Goal: Task Accomplishment & Management: Complete application form

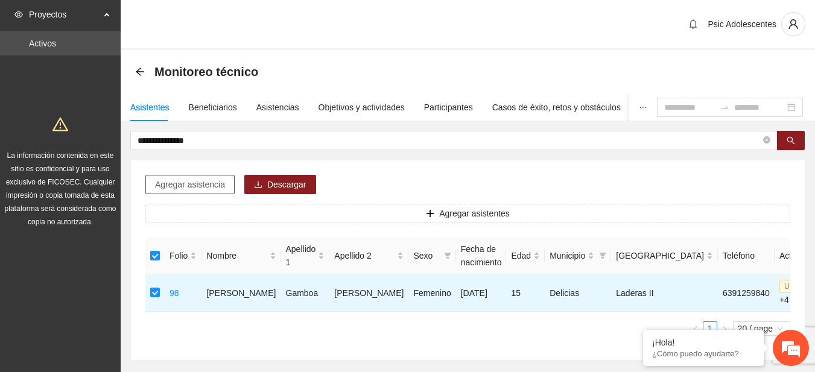
click at [160, 183] on span "Agregar asistencia" at bounding box center [190, 184] width 70 height 13
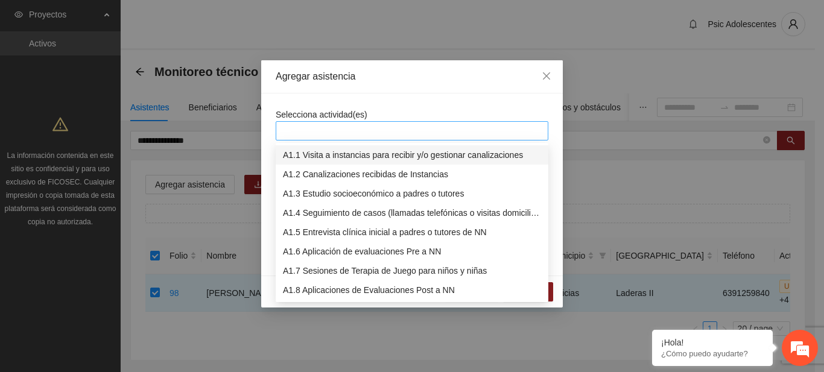
click at [303, 138] on div at bounding box center [412, 131] width 267 height 14
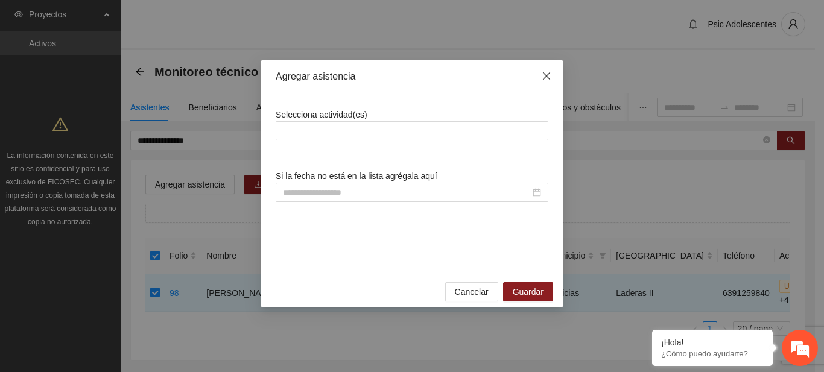
click at [546, 68] on span "Close" at bounding box center [546, 76] width 33 height 33
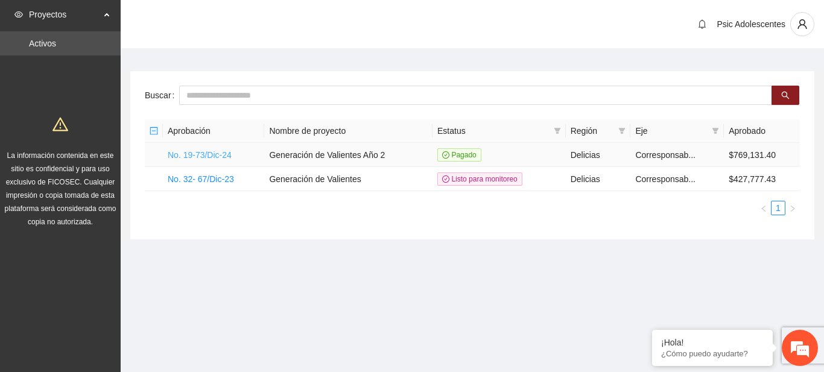
click at [197, 156] on link "No. 19-73/Dic-24" at bounding box center [200, 155] width 64 height 10
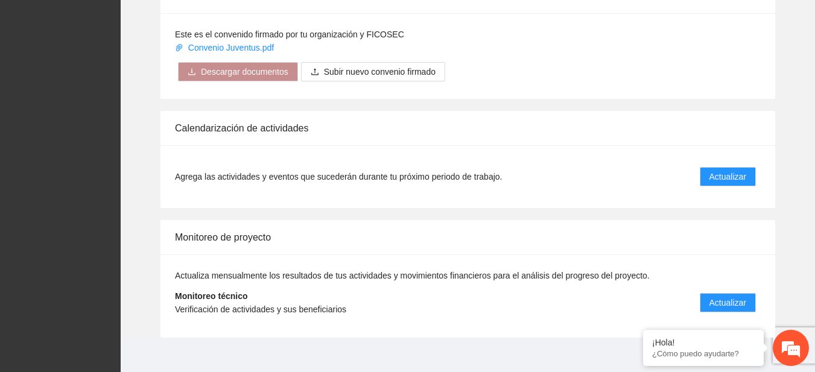
scroll to position [982, 0]
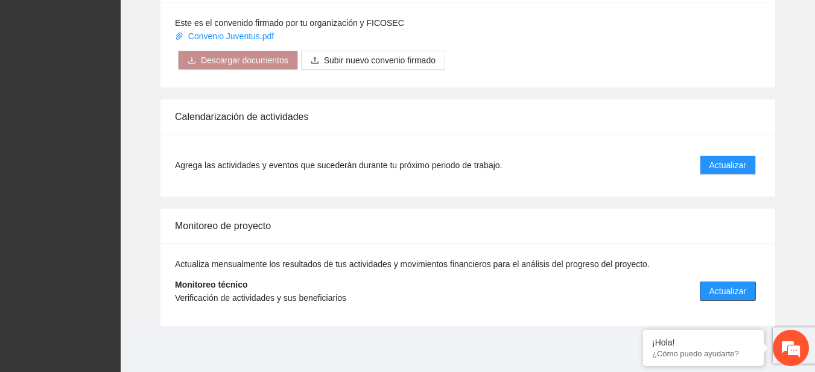
click at [717, 287] on span "Actualizar" at bounding box center [727, 291] width 37 height 13
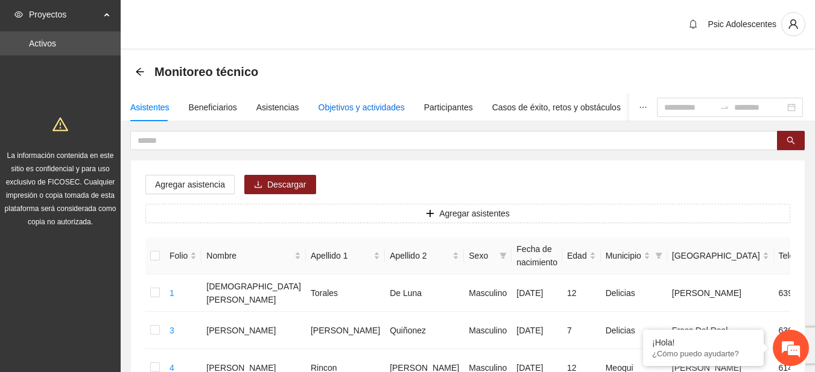
click at [325, 112] on div "Objetivos y actividades" at bounding box center [362, 107] width 86 height 13
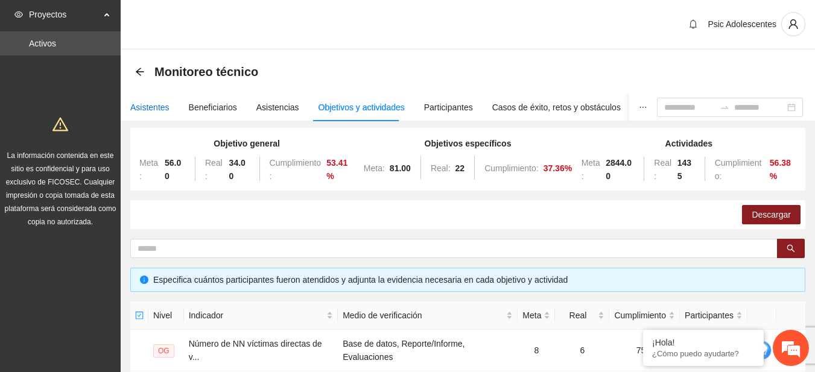
click at [158, 107] on div "Asistentes" at bounding box center [149, 107] width 39 height 13
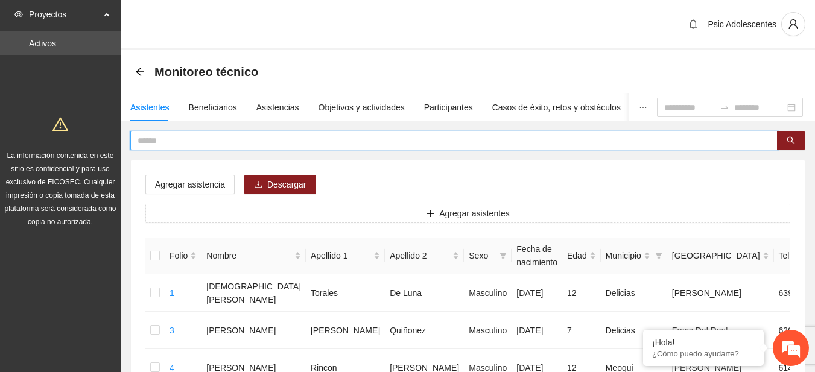
click at [218, 143] on input "text" at bounding box center [449, 140] width 623 height 13
type input "**********"
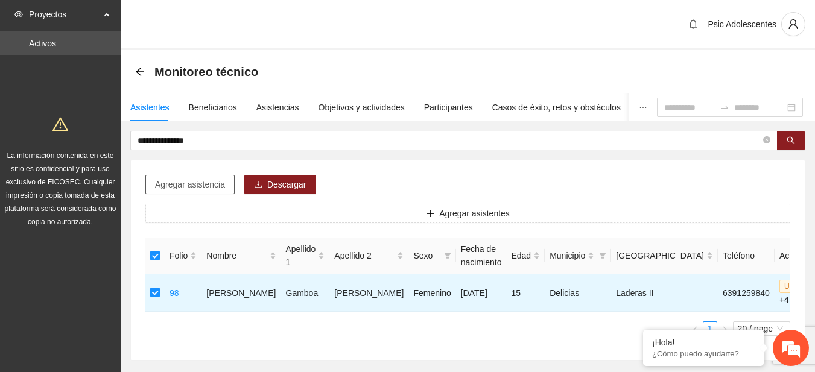
click at [170, 188] on span "Agregar asistencia" at bounding box center [190, 184] width 70 height 13
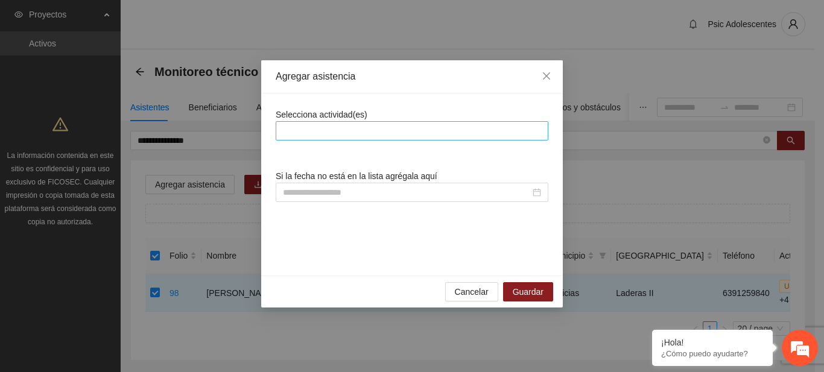
click at [333, 134] on div at bounding box center [412, 131] width 267 height 14
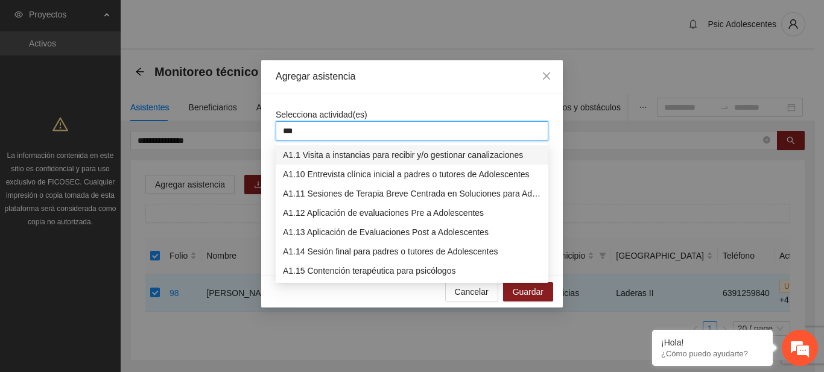
type input "****"
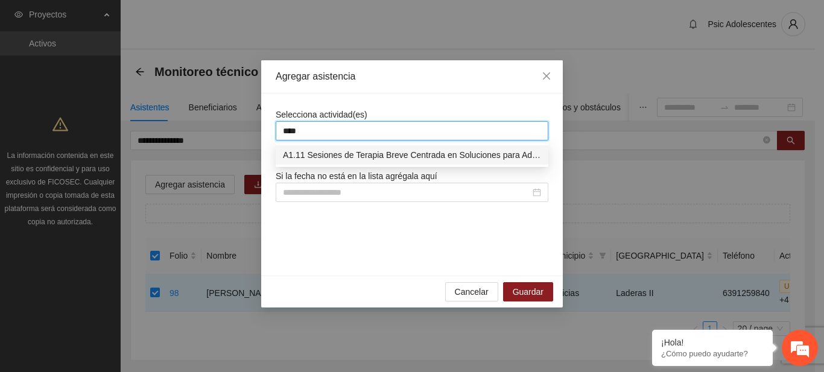
click at [335, 153] on div "A1.11 Sesiones de Terapia Breve Centrada en Soluciones para Adolescentes" at bounding box center [412, 154] width 258 height 13
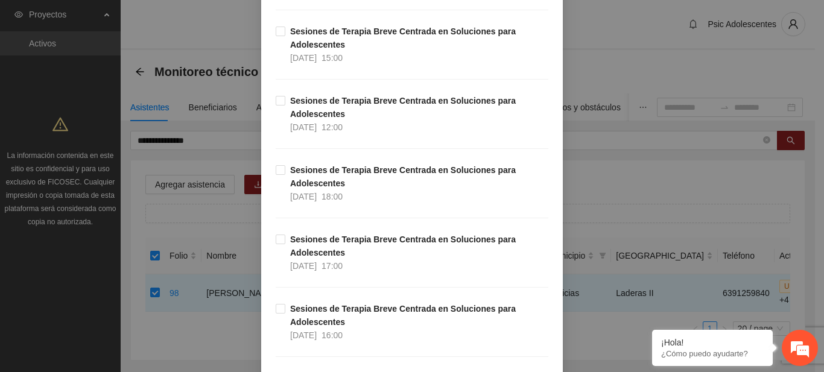
scroll to position [799, 0]
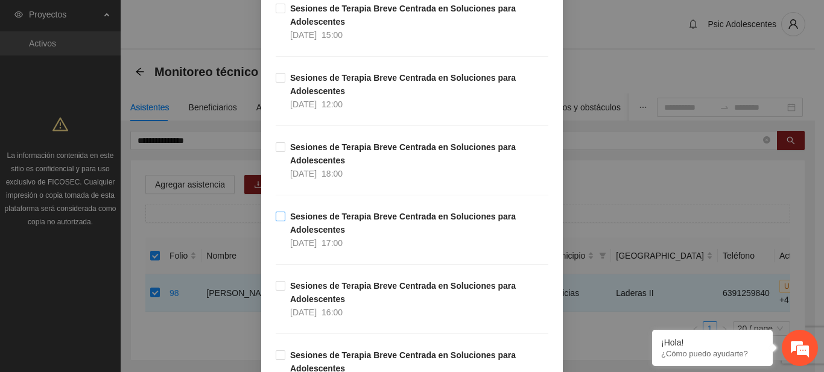
click at [285, 215] on span "Sesiones de Terapia Breve Centrada en Soluciones para Adolescentes 10/09/2025 1…" at bounding box center [416, 230] width 263 height 40
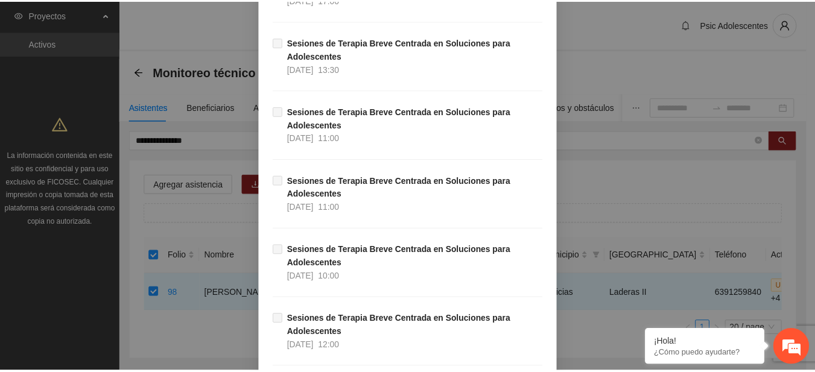
scroll to position [12869, 0]
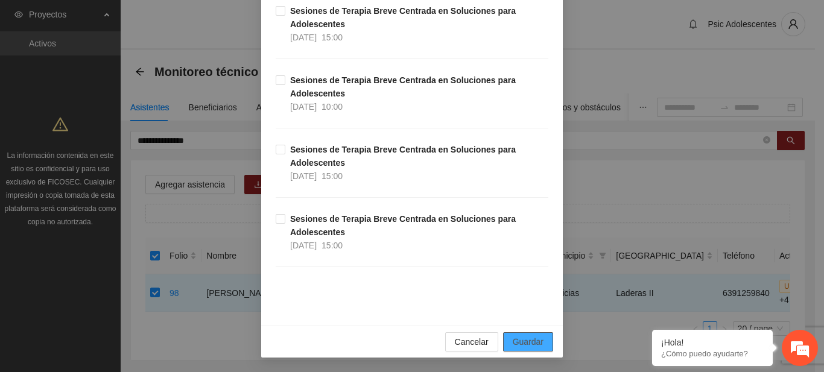
click at [533, 335] on button "Guardar" at bounding box center [528, 341] width 50 height 19
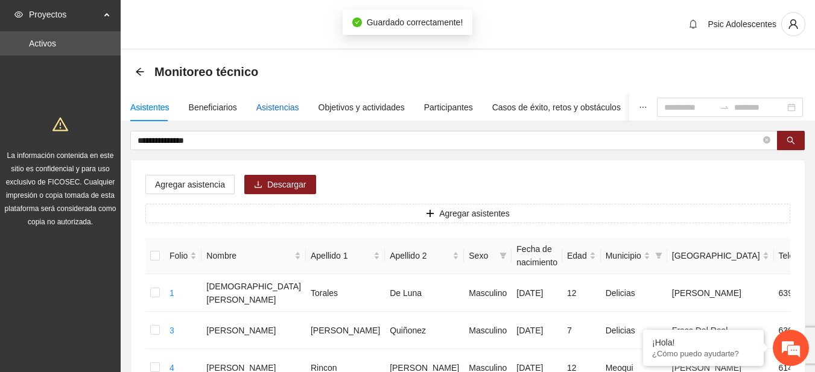
click at [281, 107] on div "Asistencias" at bounding box center [277, 107] width 43 height 13
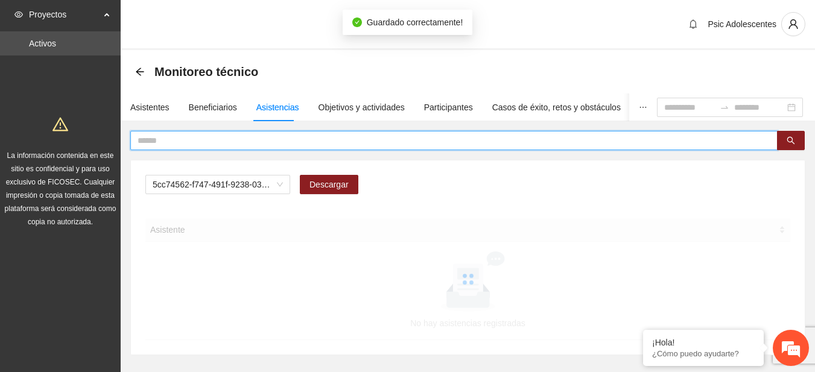
click at [240, 141] on input "text" at bounding box center [449, 140] width 623 height 13
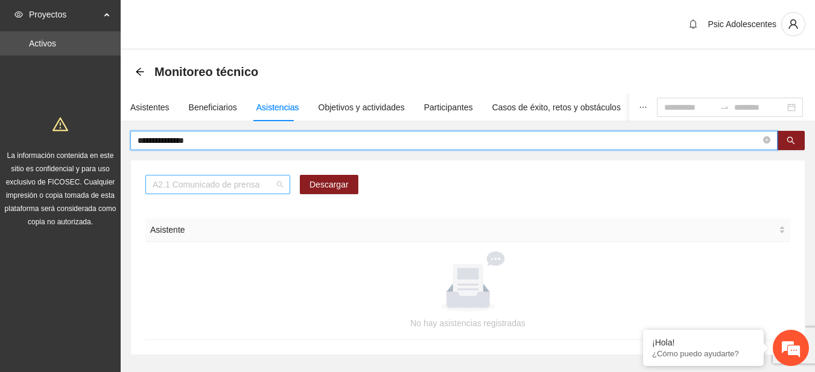
scroll to position [154, 0]
click at [275, 185] on span "A2.1 Comunicado de prensa" at bounding box center [218, 185] width 130 height 18
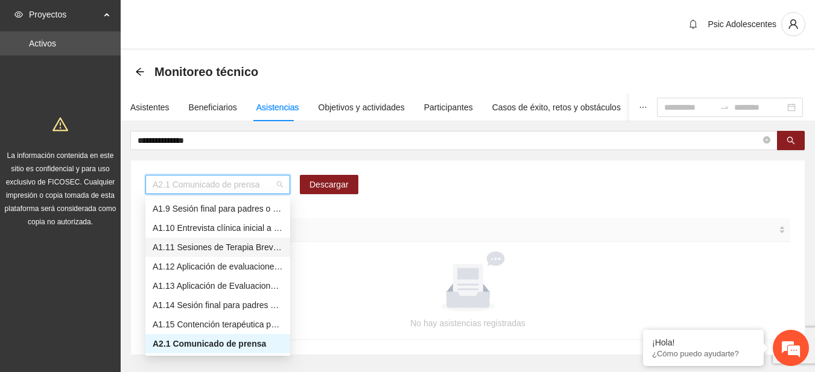
click at [200, 253] on div "A1.11 Sesiones de Terapia Breve Centrada en Soluciones para Adolescentes" at bounding box center [218, 247] width 130 height 13
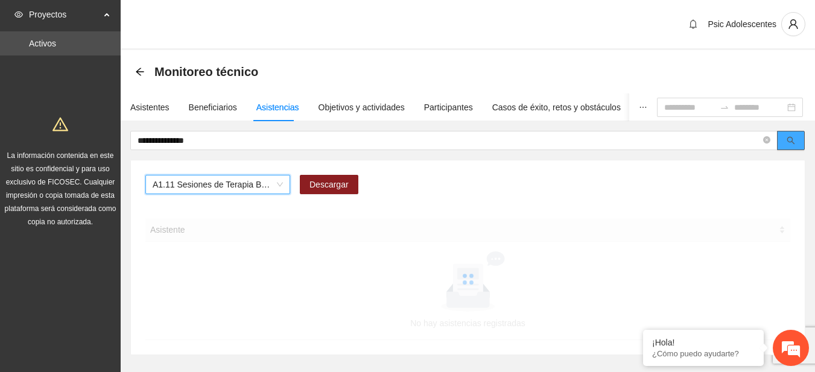
click at [793, 135] on button "button" at bounding box center [791, 140] width 28 height 19
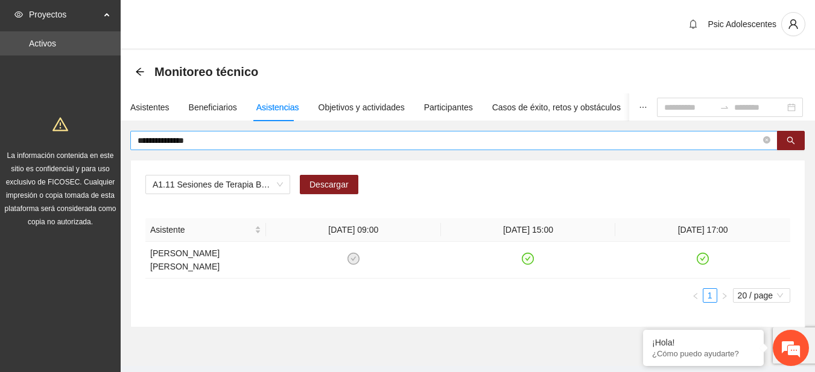
click at [212, 133] on span "**********" at bounding box center [453, 140] width 647 height 19
click at [212, 141] on input "**********" at bounding box center [449, 140] width 623 height 13
type input "*"
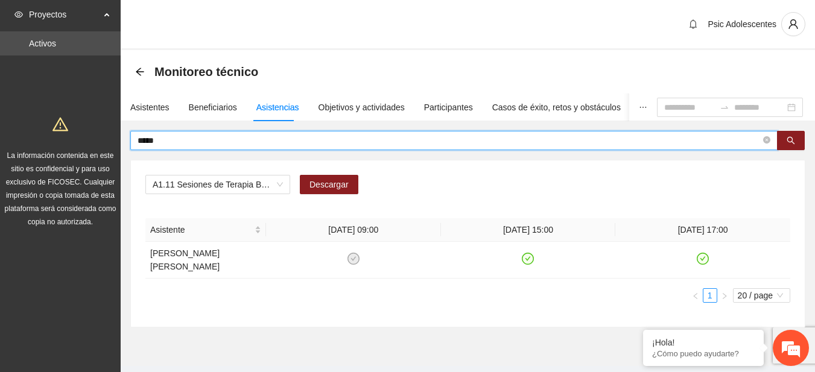
type input "*****"
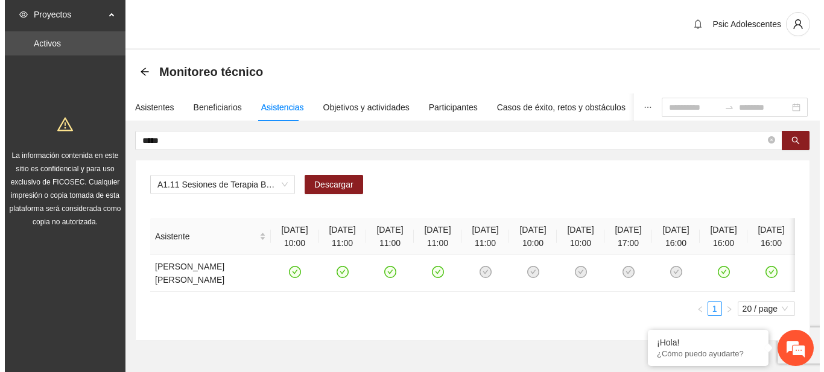
scroll to position [0, 4]
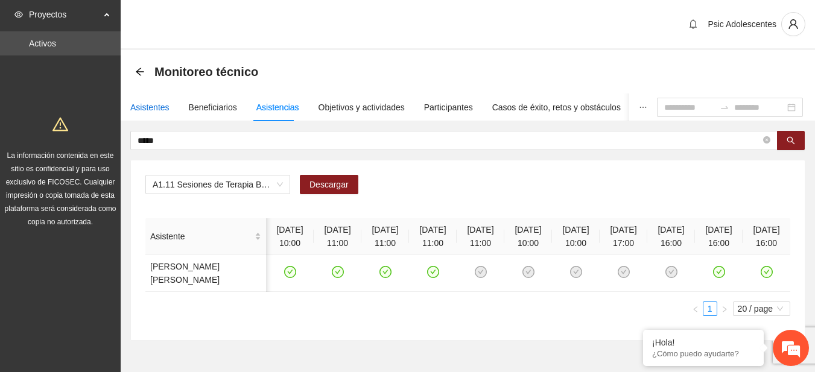
click at [148, 113] on div "Asistentes" at bounding box center [149, 107] width 39 height 13
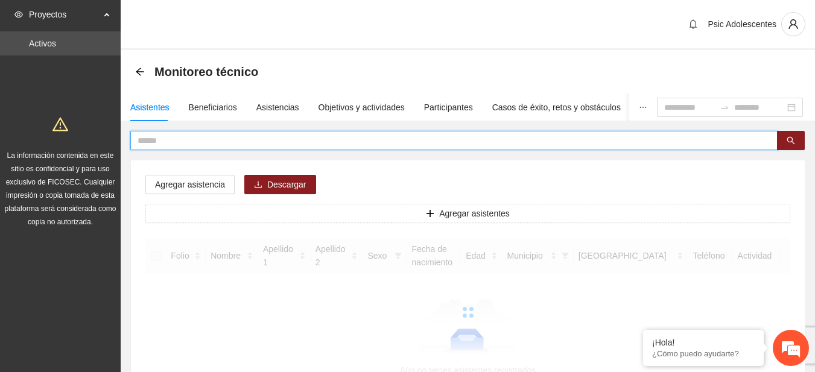
click at [183, 145] on input "text" at bounding box center [449, 140] width 623 height 13
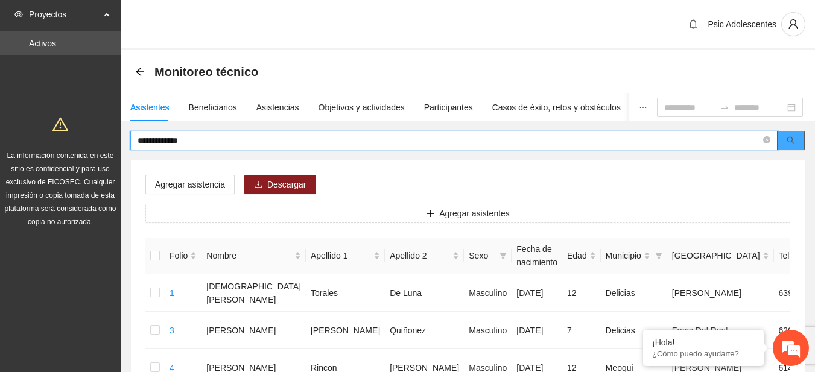
click at [789, 141] on icon "search" at bounding box center [791, 140] width 8 height 8
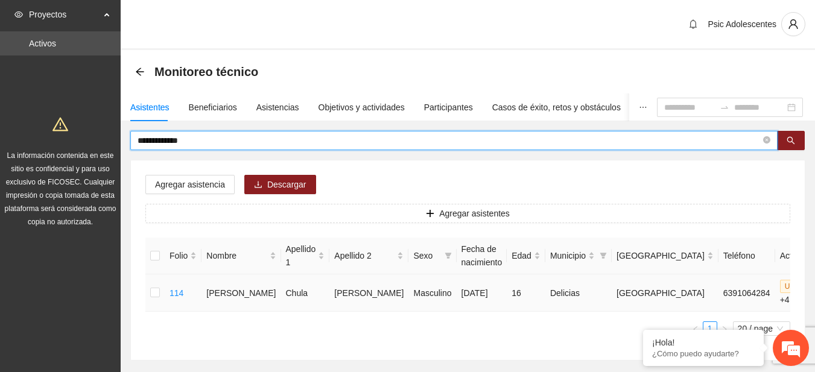
type input "**********"
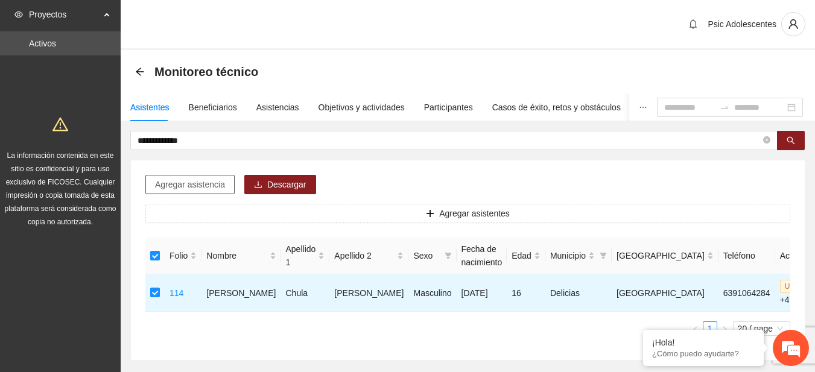
click at [151, 185] on button "Agregar asistencia" at bounding box center [189, 184] width 89 height 19
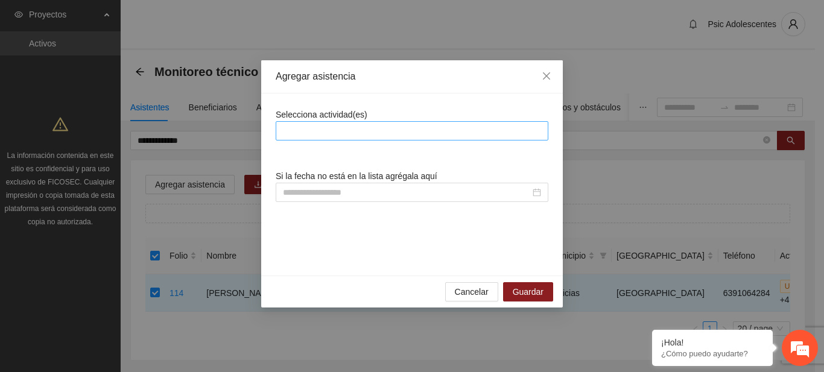
click at [384, 123] on div at bounding box center [412, 130] width 273 height 19
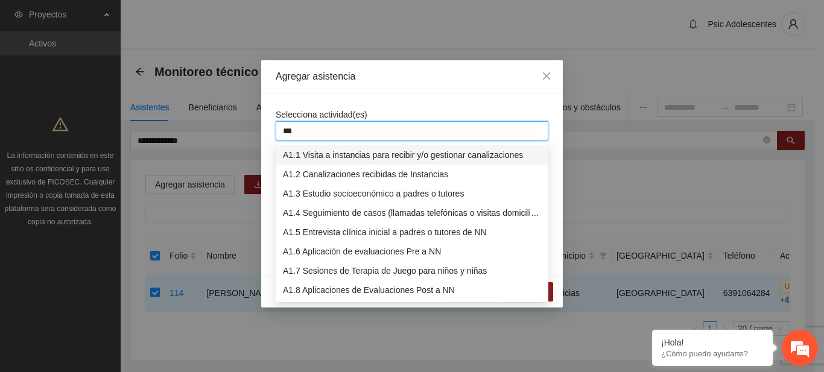
type input "****"
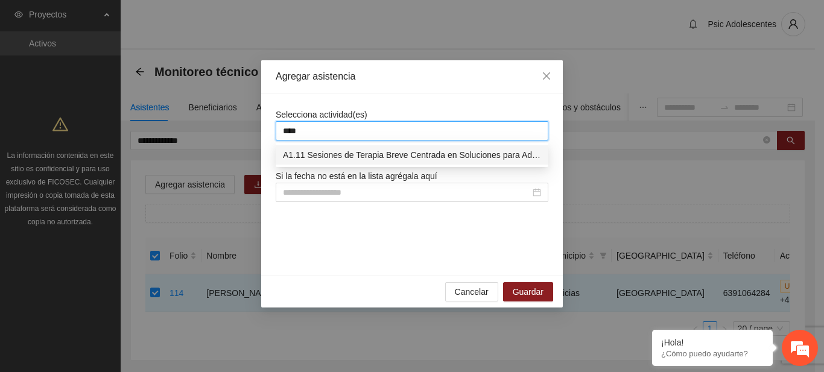
click at [376, 154] on div "A1.11 Sesiones de Terapia Breve Centrada en Soluciones para Adolescentes" at bounding box center [412, 154] width 258 height 13
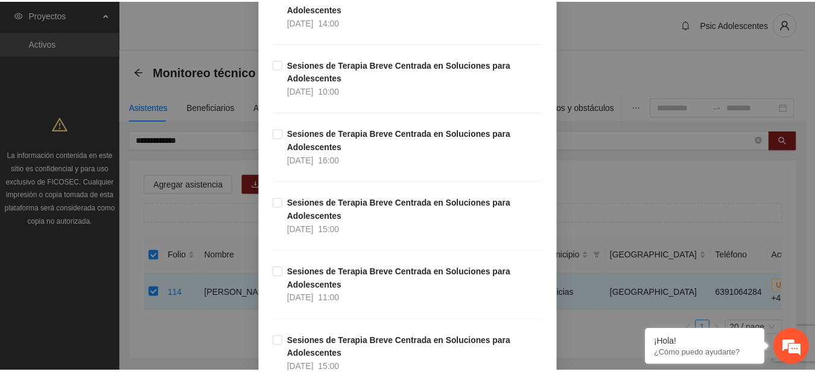
scroll to position [12869, 0]
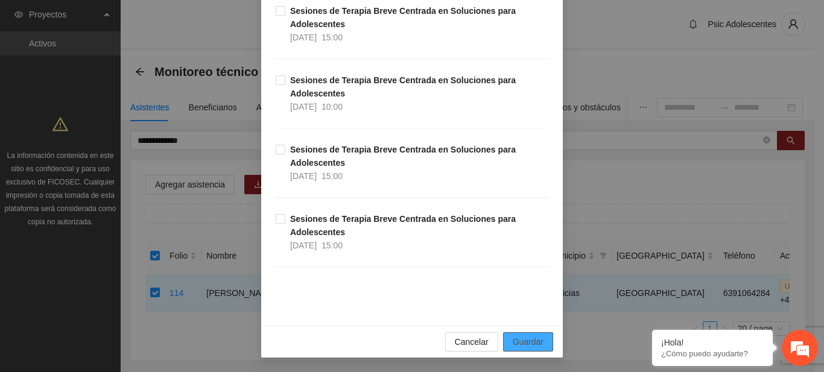
click at [533, 336] on span "Guardar" at bounding box center [528, 341] width 31 height 13
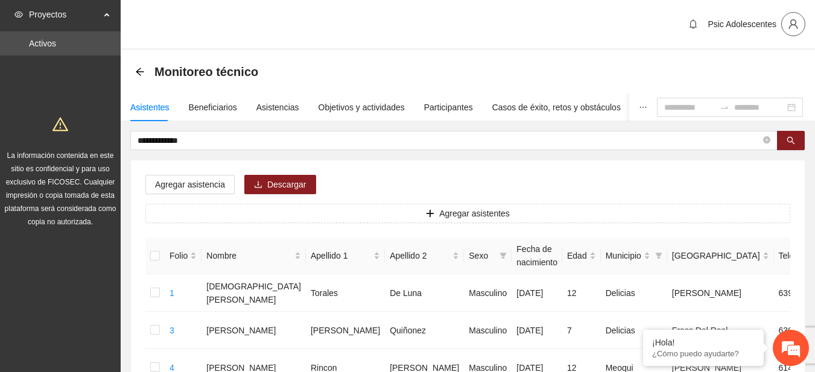
click at [787, 19] on span "user" at bounding box center [793, 24] width 23 height 11
click at [141, 77] on div "Monitoreo técnico" at bounding box center [200, 71] width 130 height 19
click at [140, 72] on icon "arrow-left" at bounding box center [140, 72] width 10 height 10
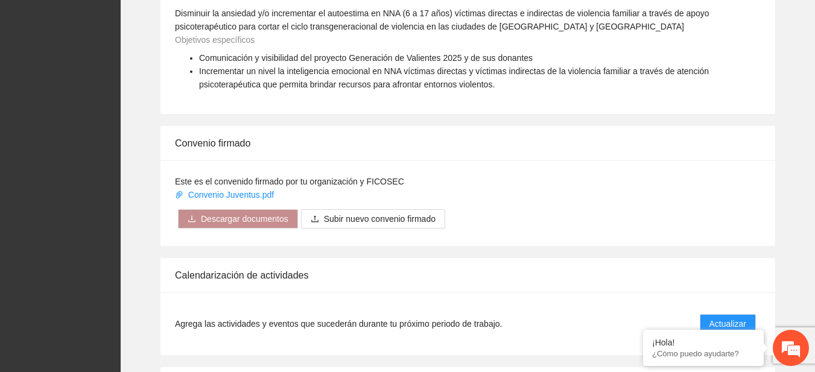
scroll to position [837, 0]
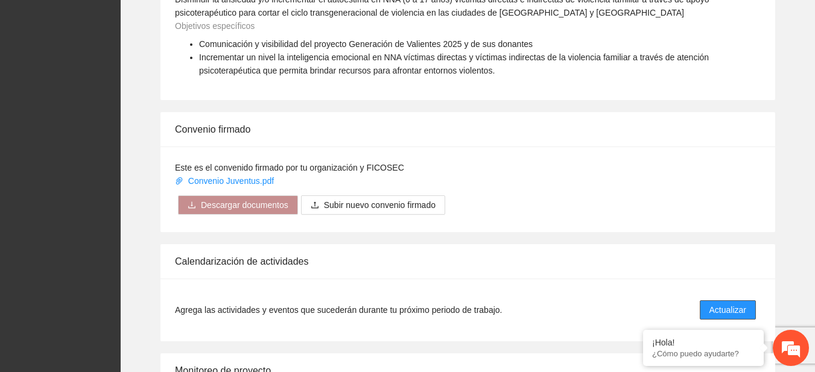
click at [716, 305] on span "Actualizar" at bounding box center [727, 309] width 37 height 13
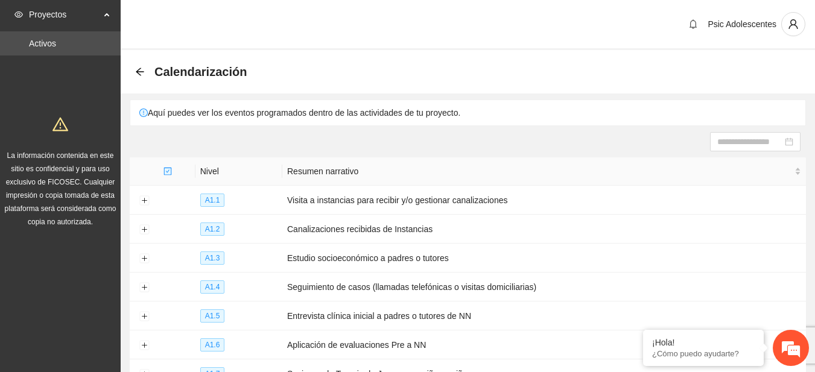
scroll to position [194, 0]
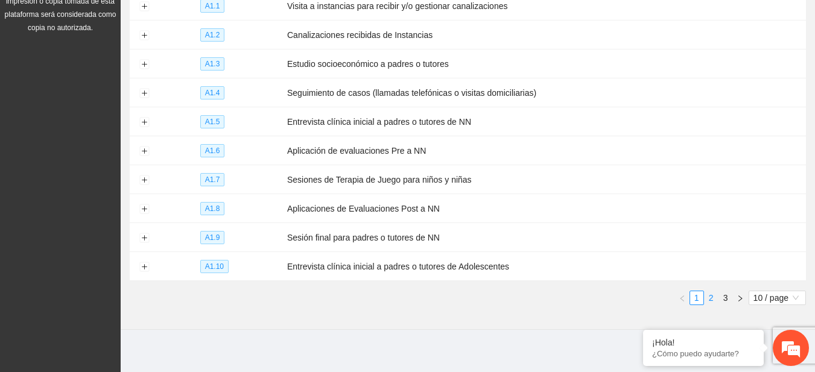
click at [711, 296] on link "2" at bounding box center [711, 297] width 13 height 13
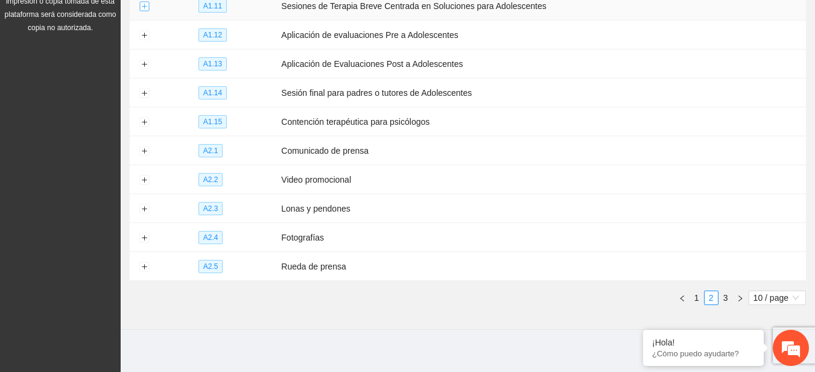
click at [144, 2] on button "Expand row" at bounding box center [144, 7] width 10 height 10
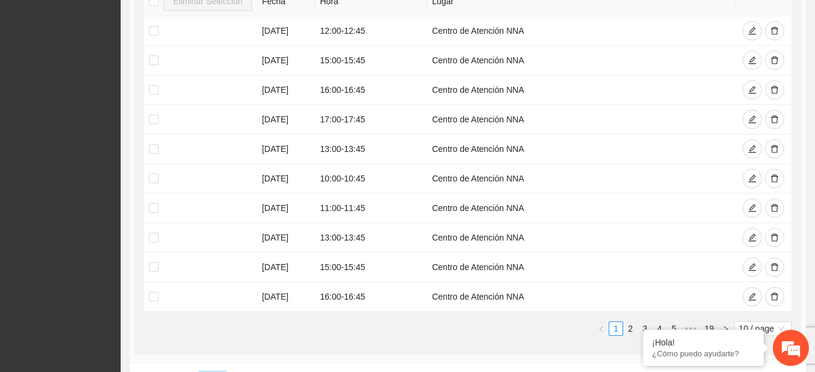
scroll to position [239, 0]
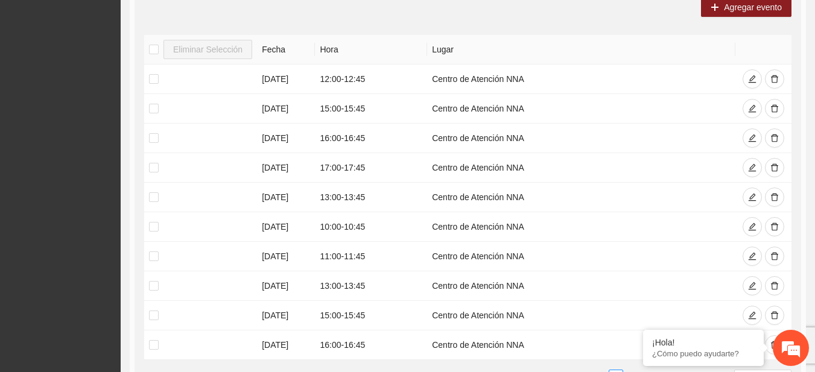
click at [813, 112] on section "Calendarización Aquí puedes ver los eventos programados dentro de las actividad…" at bounding box center [468, 266] width 694 height 910
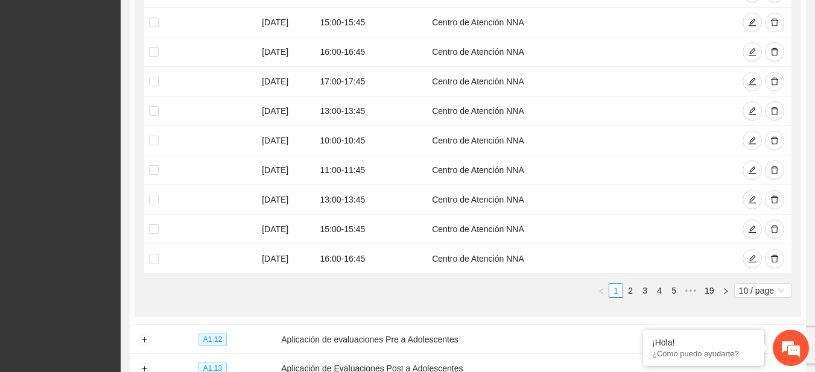
scroll to position [329, 0]
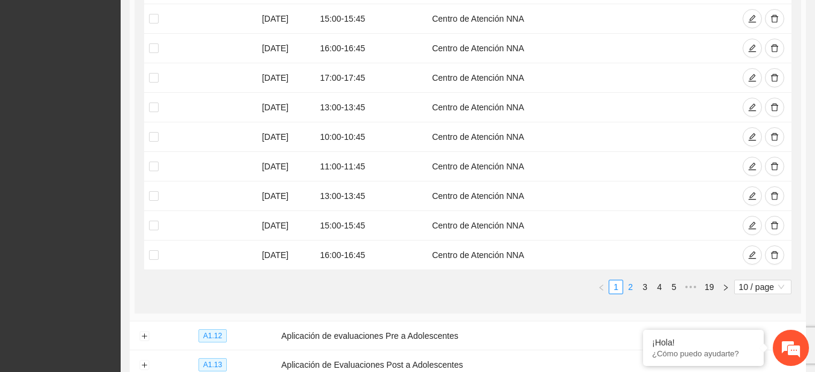
click at [632, 282] on link "2" at bounding box center [630, 287] width 13 height 13
click at [620, 284] on link "1" at bounding box center [615, 287] width 13 height 13
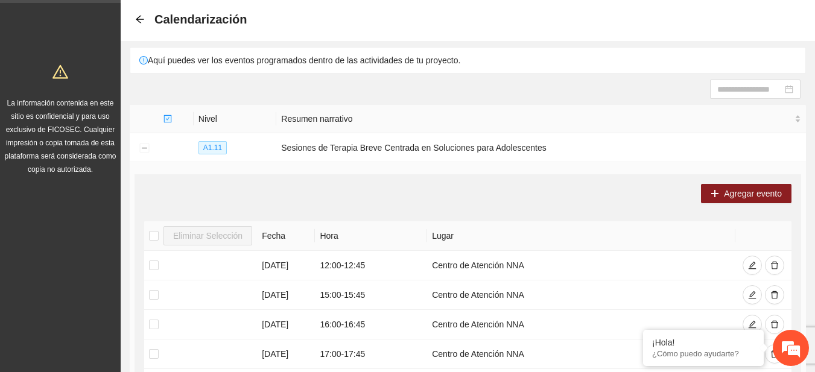
scroll to position [0, 0]
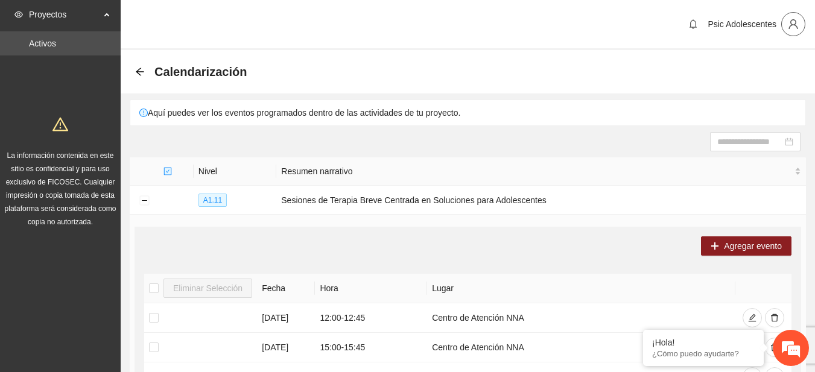
click at [796, 25] on icon "user" at bounding box center [793, 24] width 9 height 10
click at [732, 68] on span "Cerrar sesión" at bounding box center [762, 69] width 76 height 13
